Goal: Connect with others: Connect with other users

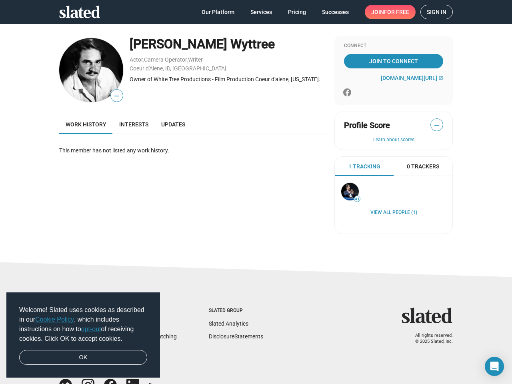
click at [256, 192] on div "— [PERSON_NAME] Wyttree Actor , Camera Operator , Writer Coeur d'Alene, [GEOGRA…" at bounding box center [192, 138] width 267 height 204
click at [83, 335] on span "Welcome! Slated uses cookies as described in our Cookie Policy , which includes…" at bounding box center [83, 324] width 128 height 38
click at [88, 70] on img at bounding box center [91, 70] width 64 height 64
click at [114, 96] on span "—" at bounding box center [117, 96] width 12 height 10
click at [225, 79] on div "Owner of White Tree Productions - Film Production Coeur d'alene, [US_STATE]." at bounding box center [228, 80] width 197 height 8
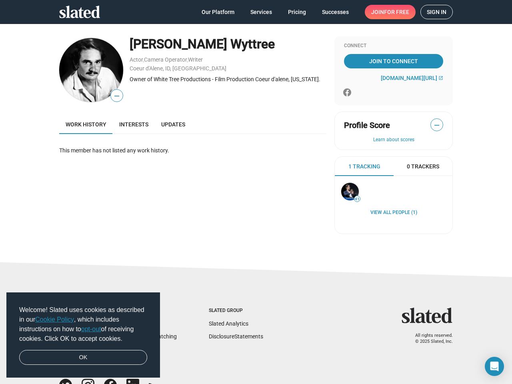
click at [434, 125] on span "—" at bounding box center [437, 125] width 12 height 10
click at [391, 140] on button "Learn about scores" at bounding box center [393, 140] width 99 height 6
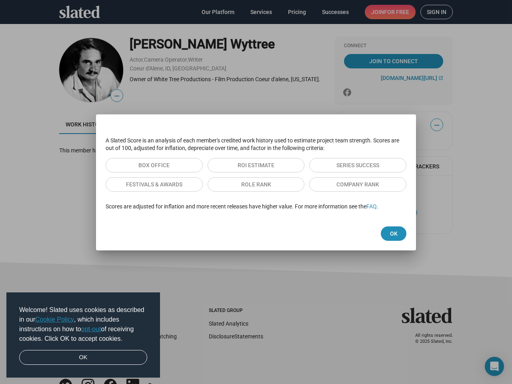
click at [420, 167] on div at bounding box center [256, 192] width 512 height 384
